Goal: Task Accomplishment & Management: Use online tool/utility

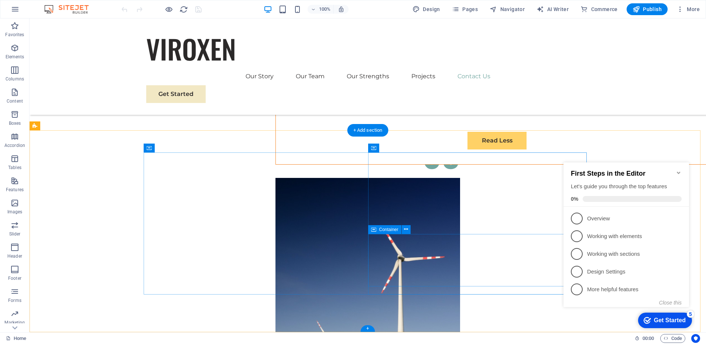
scroll to position [3630, 0]
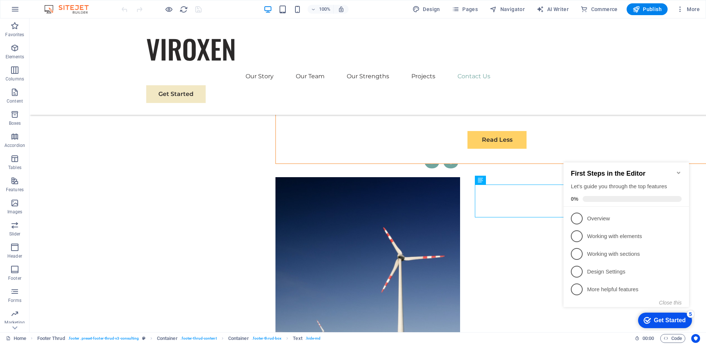
click at [678, 171] on icon "Minimize checklist" at bounding box center [679, 173] width 6 height 6
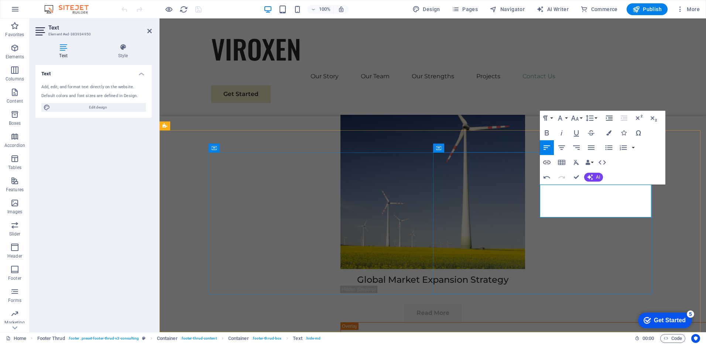
scroll to position [3625, 0]
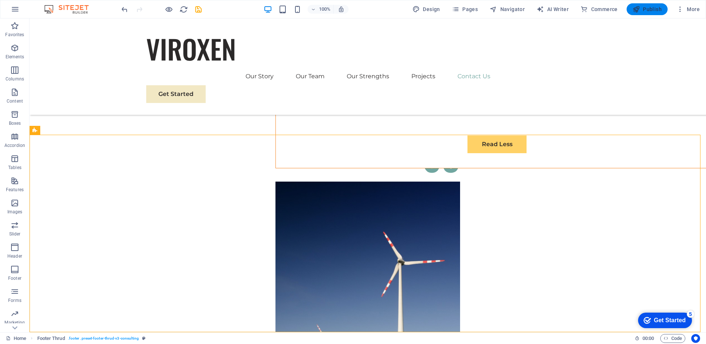
click at [640, 10] on icon "button" at bounding box center [636, 9] width 7 height 7
